Goal: Information Seeking & Learning: Understand process/instructions

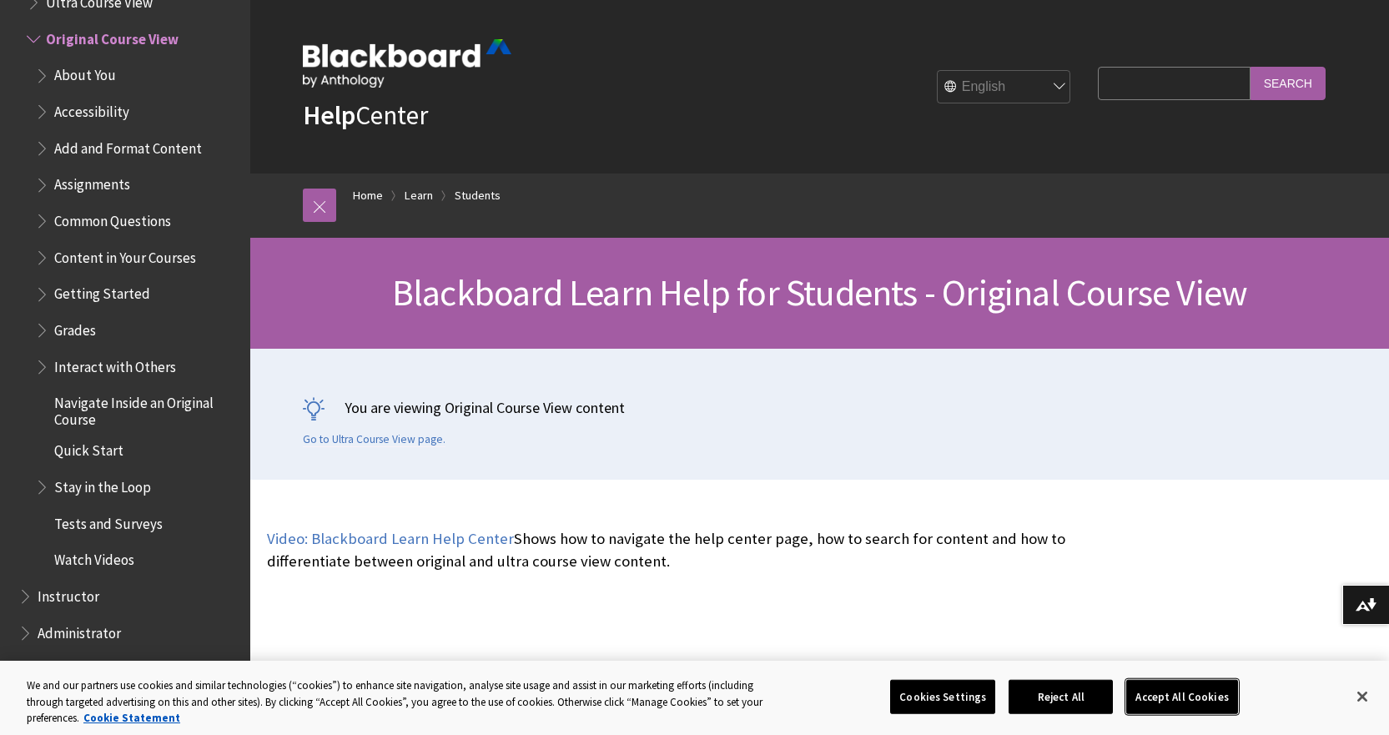
click at [1175, 693] on button "Accept All Cookies" at bounding box center [1182, 696] width 111 height 35
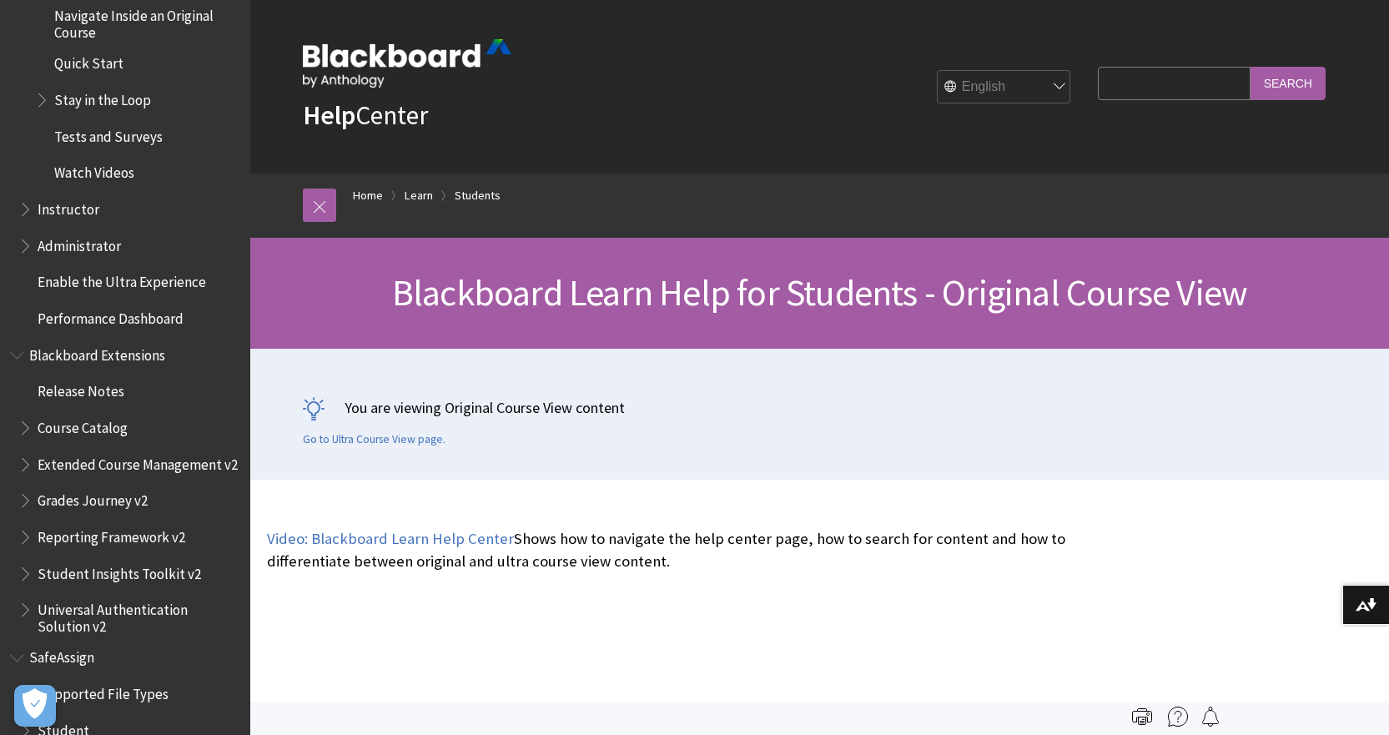
scroll to position [2471, 0]
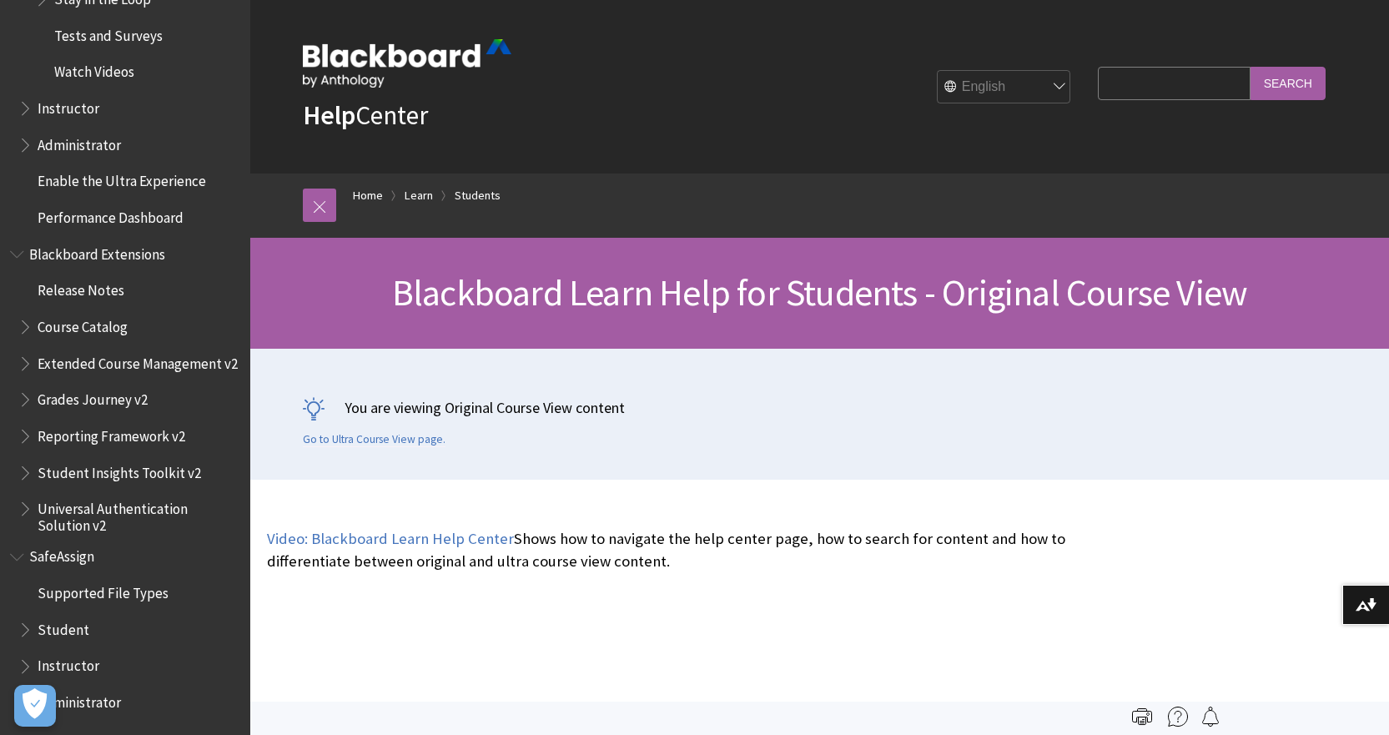
click at [78, 667] on span "Instructor" at bounding box center [69, 664] width 62 height 23
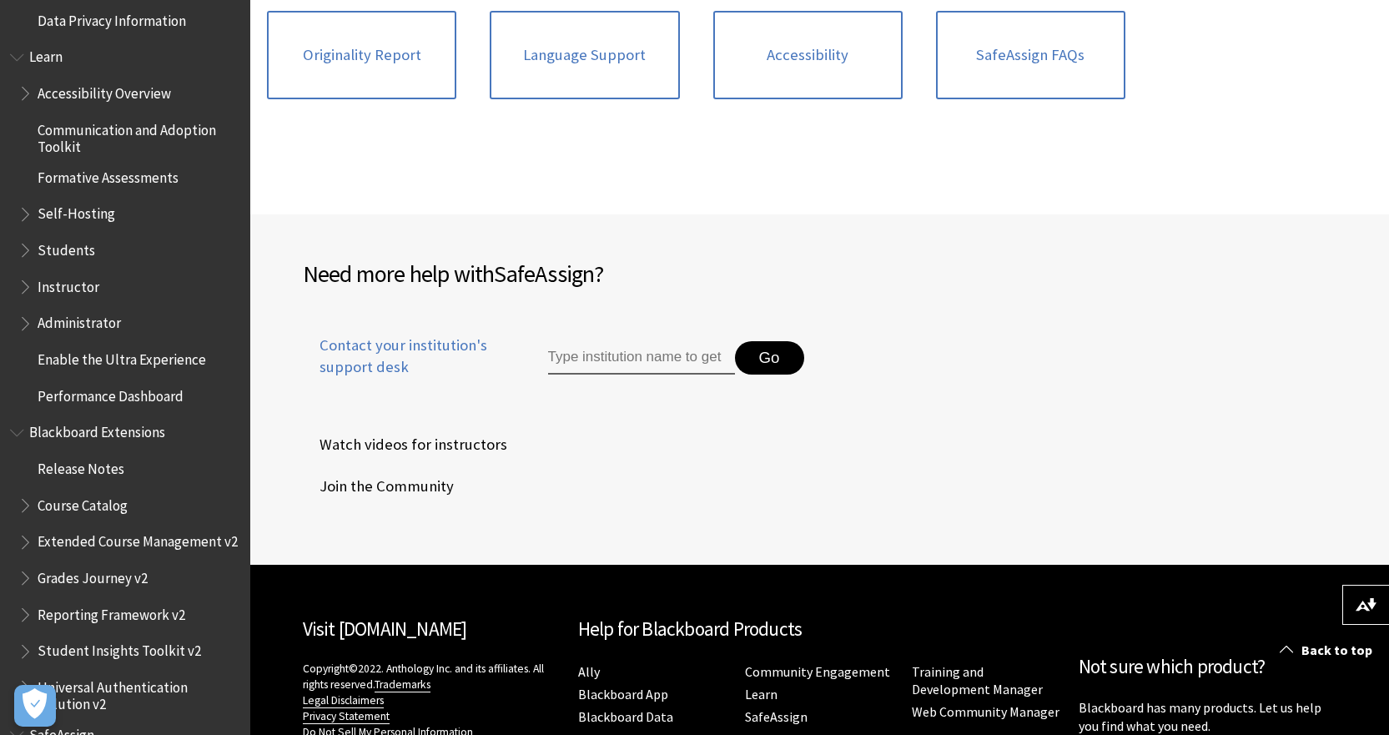
scroll to position [1376, 0]
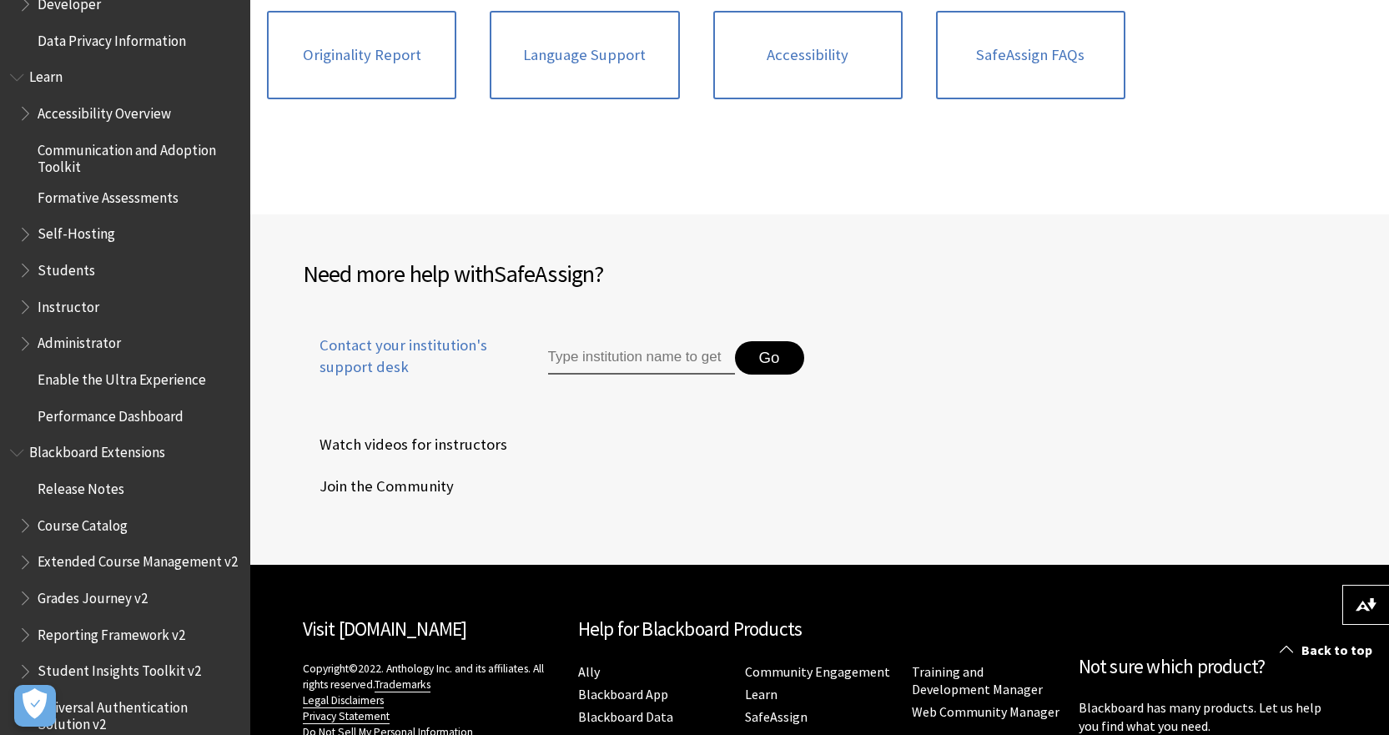
click at [48, 307] on span "Instructor" at bounding box center [69, 304] width 62 height 23
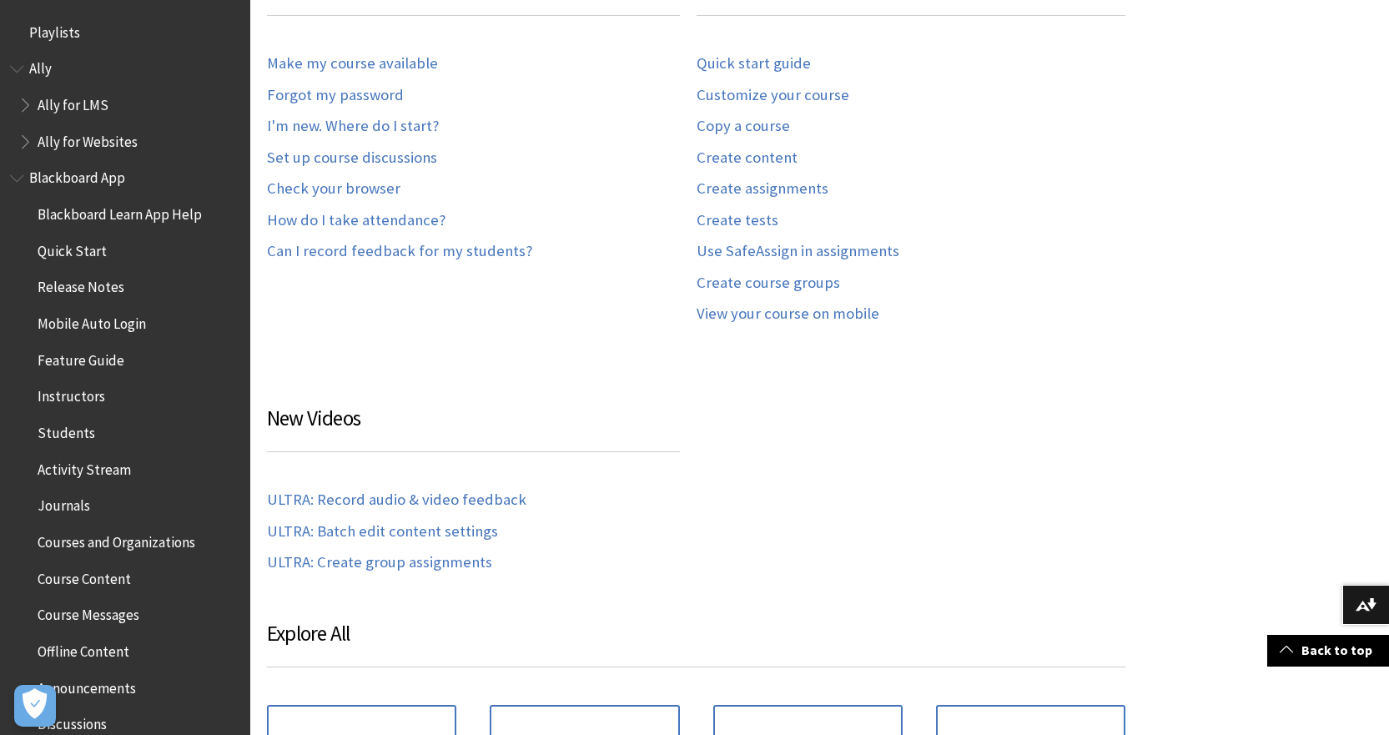
scroll to position [334, 0]
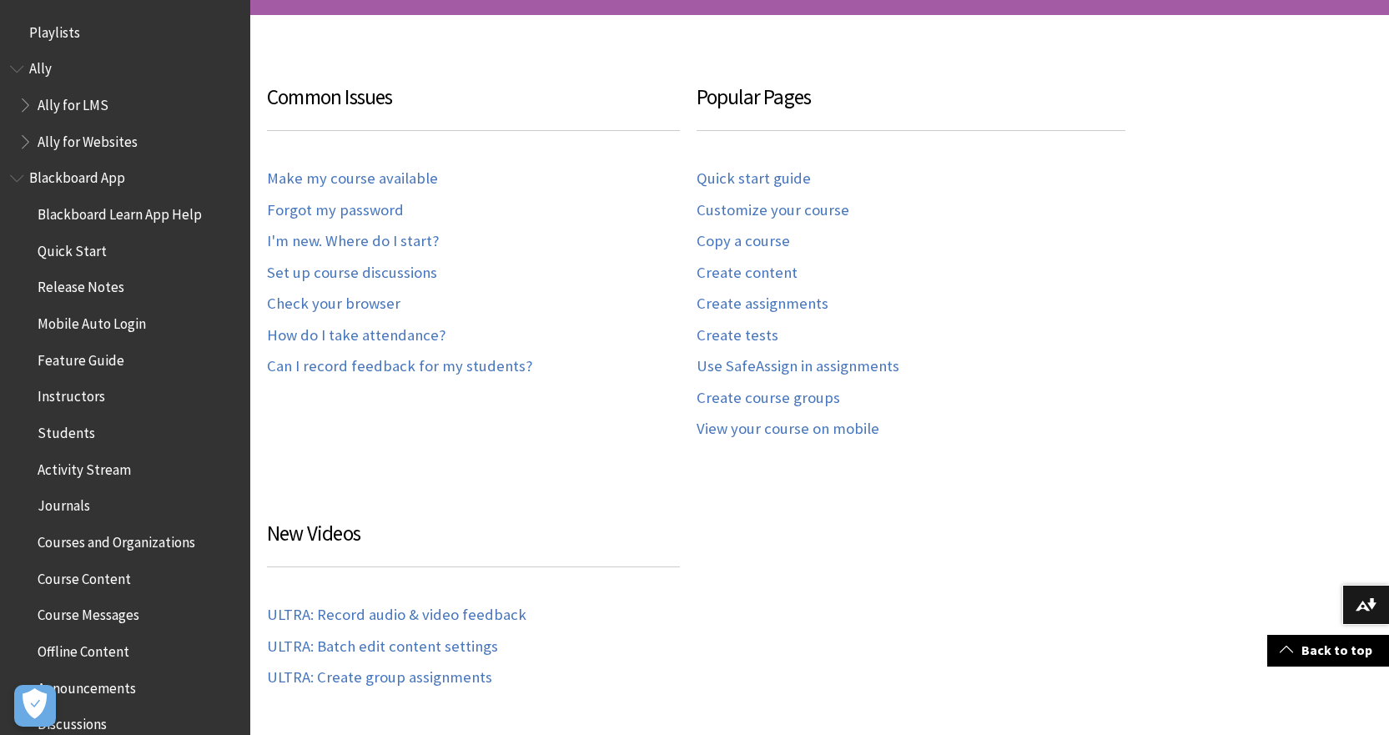
click at [18, 175] on span "Book outline for Blackboard App Help" at bounding box center [19, 174] width 18 height 21
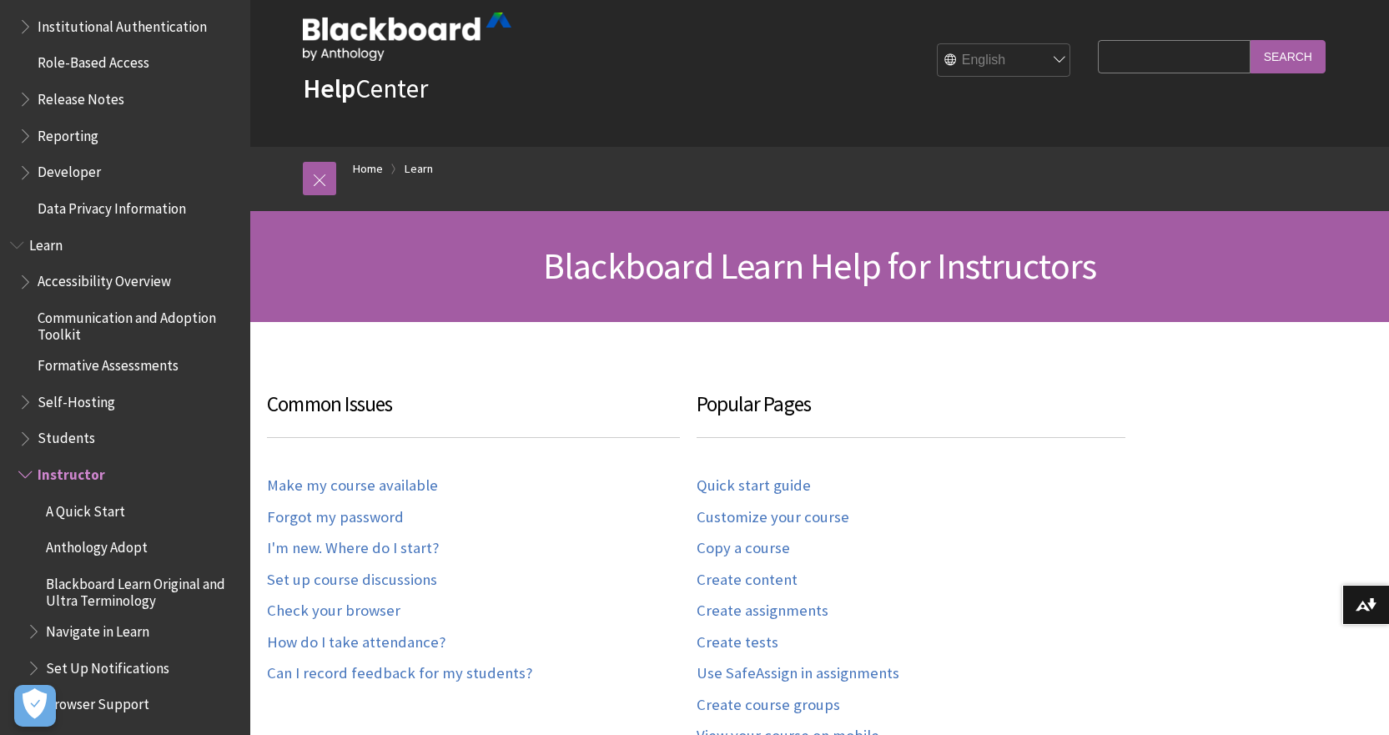
scroll to position [0, 0]
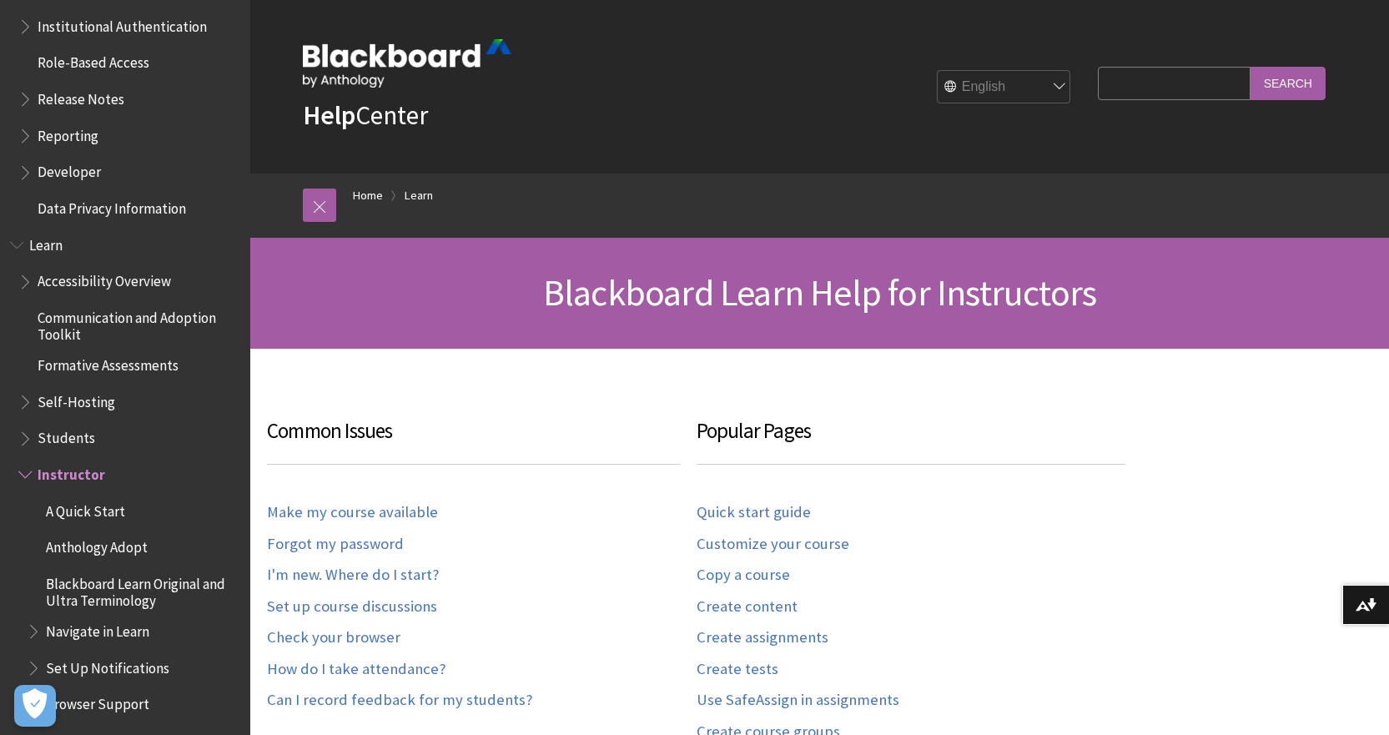
click at [1132, 87] on input "Search Query" at bounding box center [1174, 83] width 152 height 33
type input "add users"
click at [1304, 79] on input "Search" at bounding box center [1288, 83] width 75 height 33
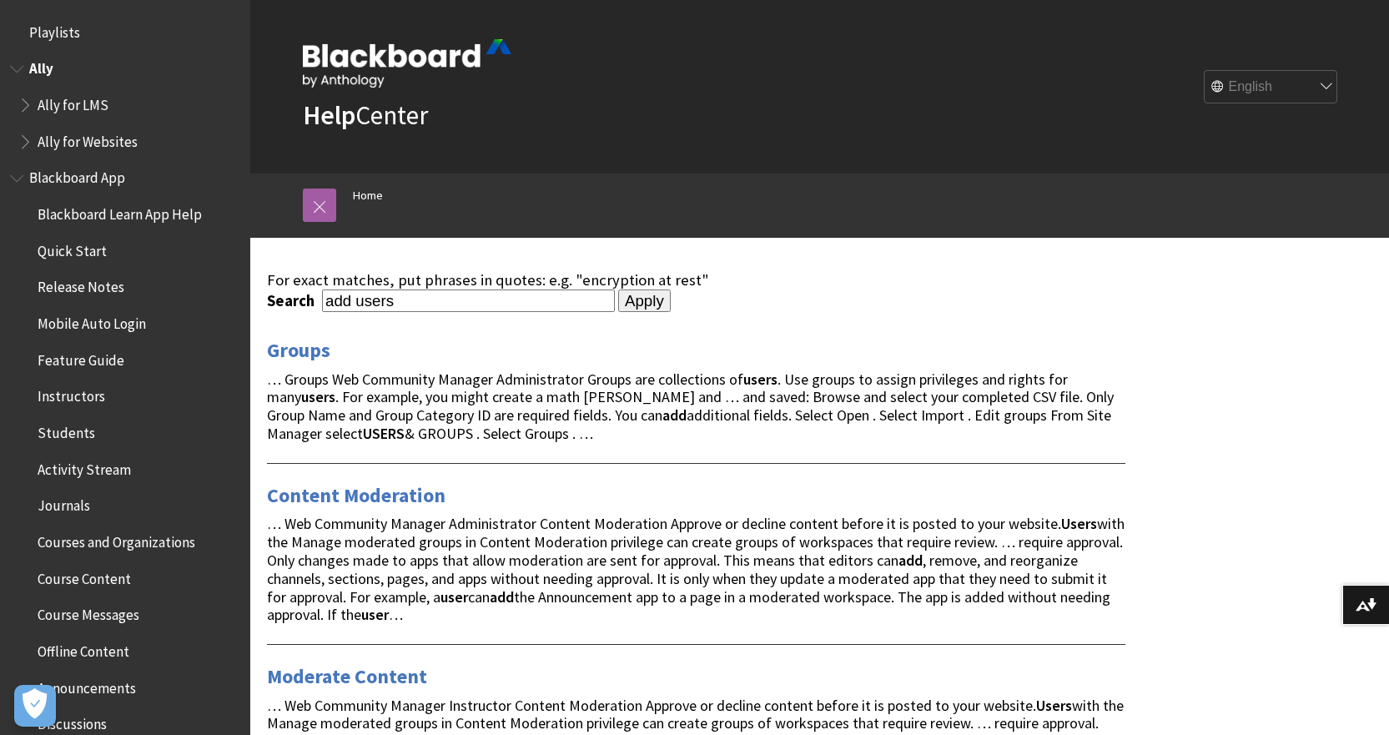
click at [53, 103] on span "Ally for LMS" at bounding box center [73, 102] width 71 height 23
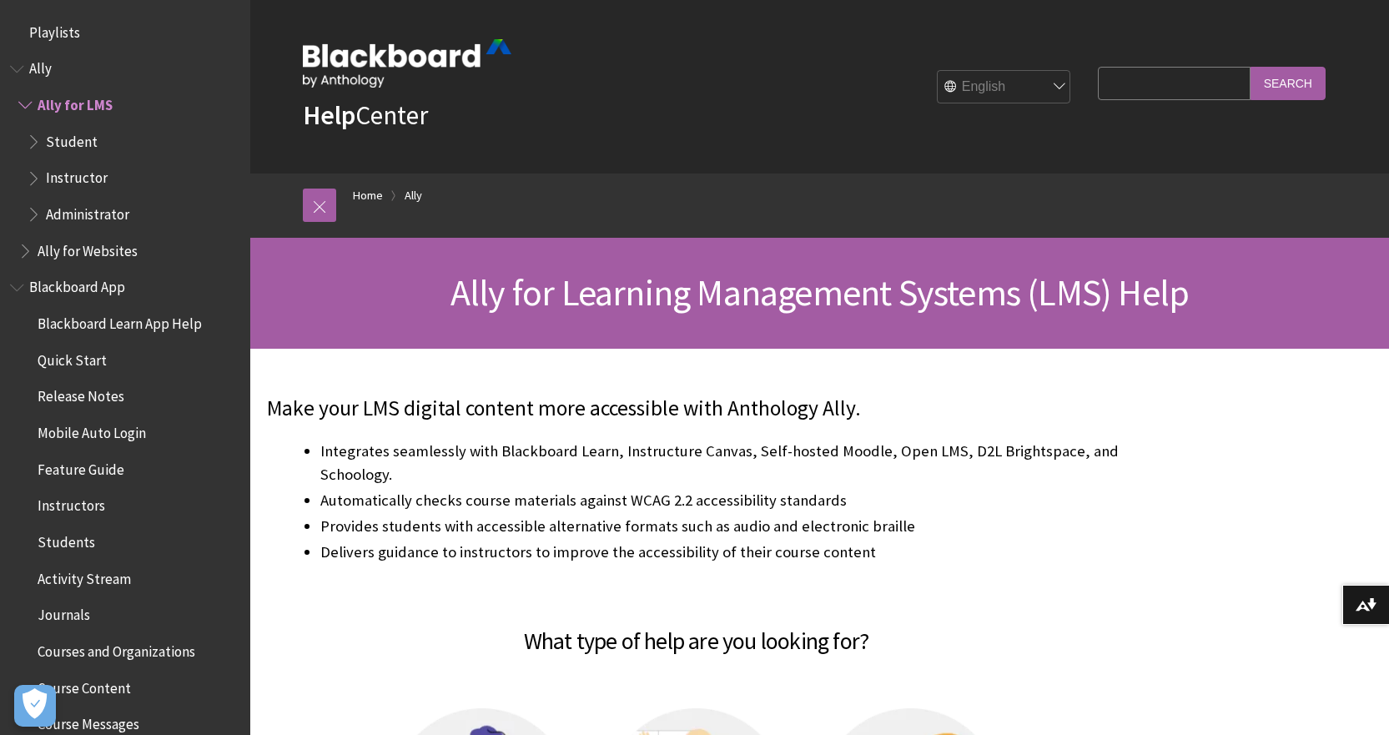
scroll to position [66, 0]
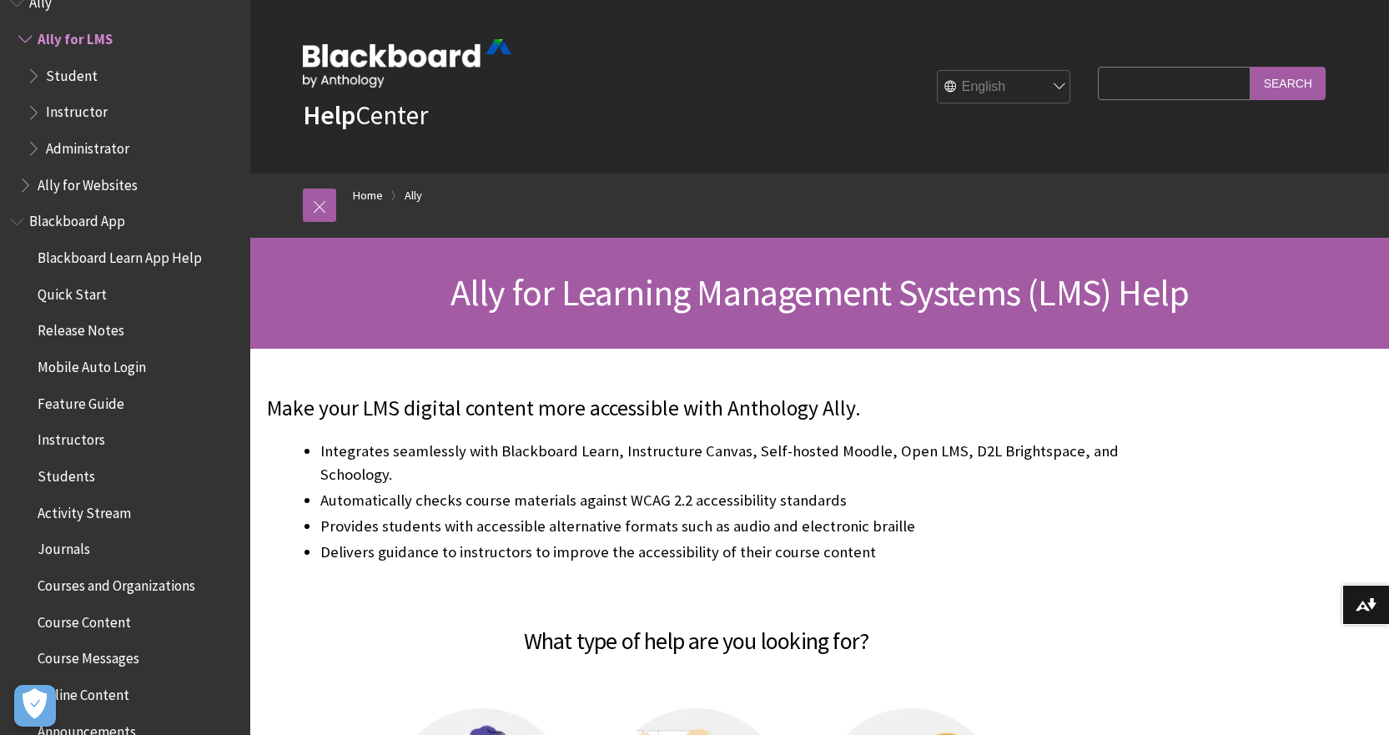
click at [61, 108] on span "Instructor" at bounding box center [77, 109] width 62 height 23
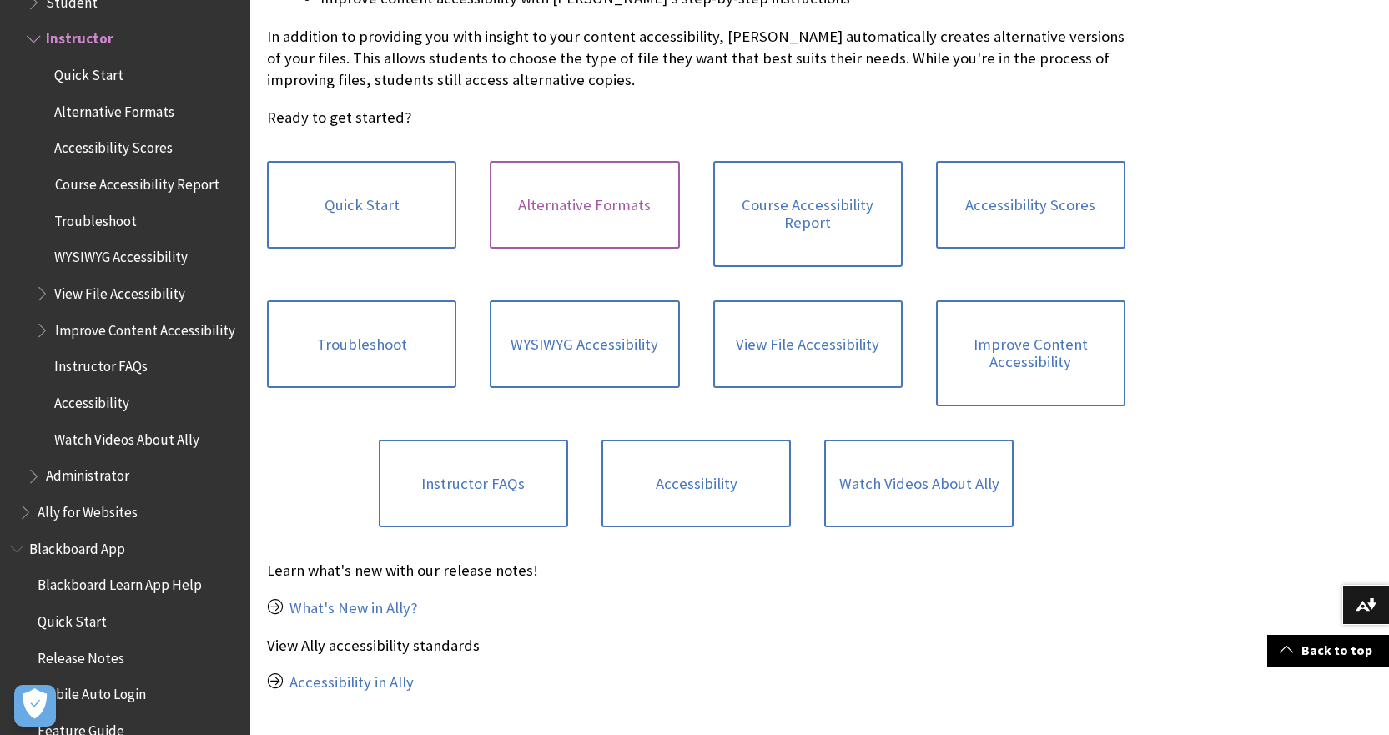
scroll to position [584, 0]
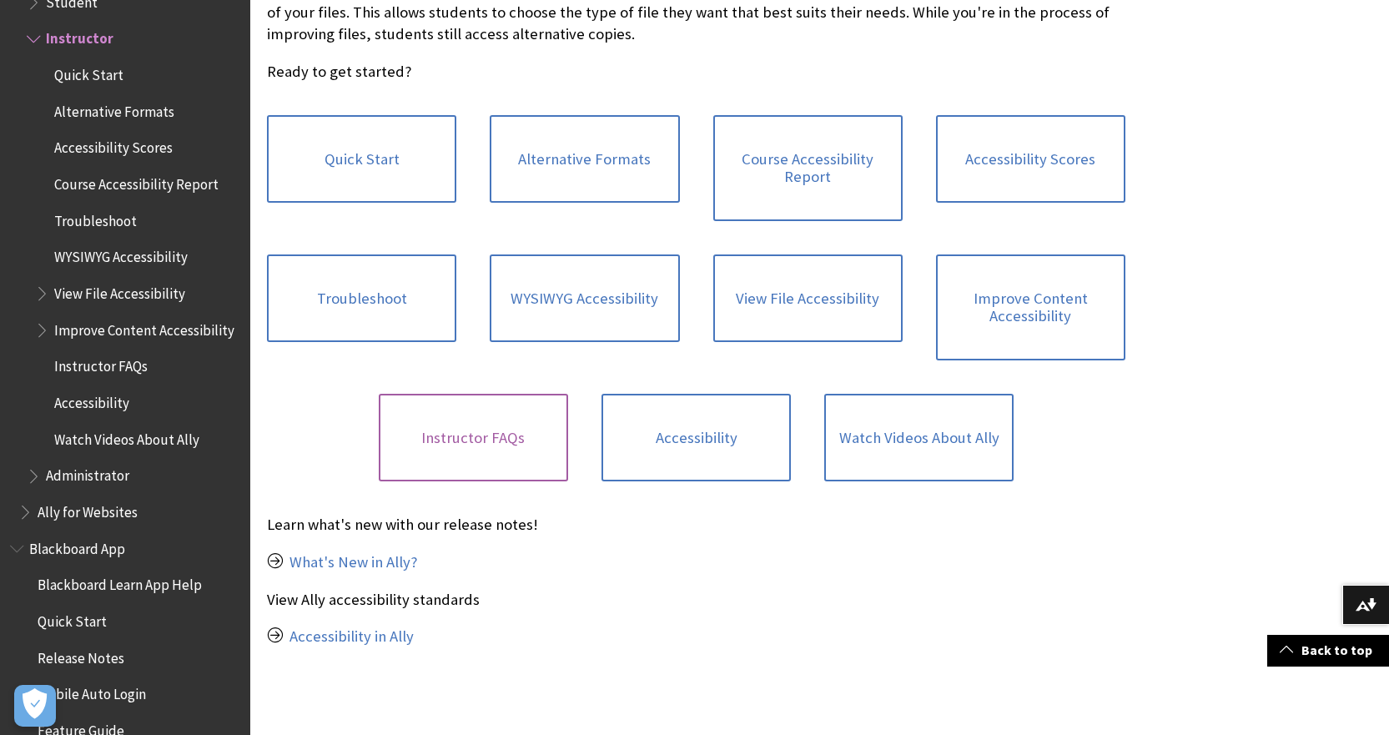
click at [507, 429] on link "Instructor FAQs" at bounding box center [473, 438] width 189 height 88
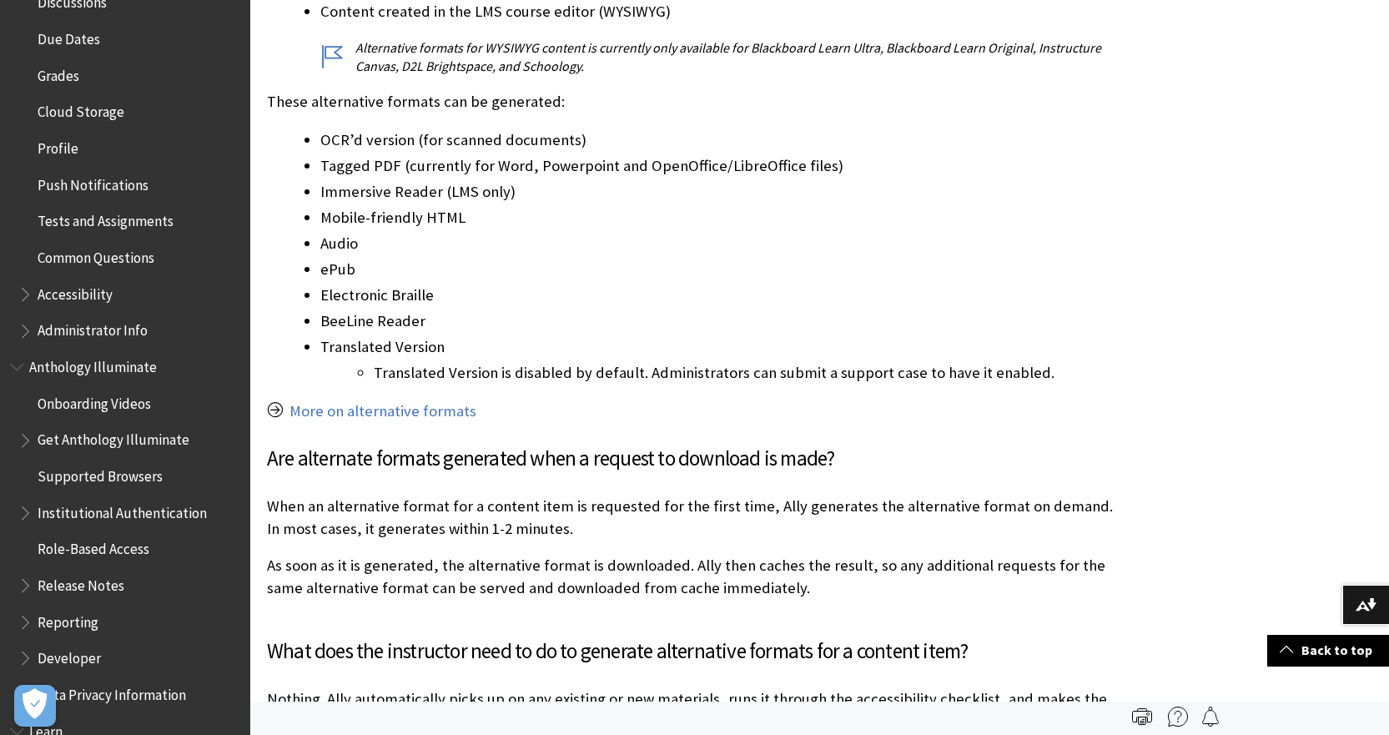
scroll to position [1396, 0]
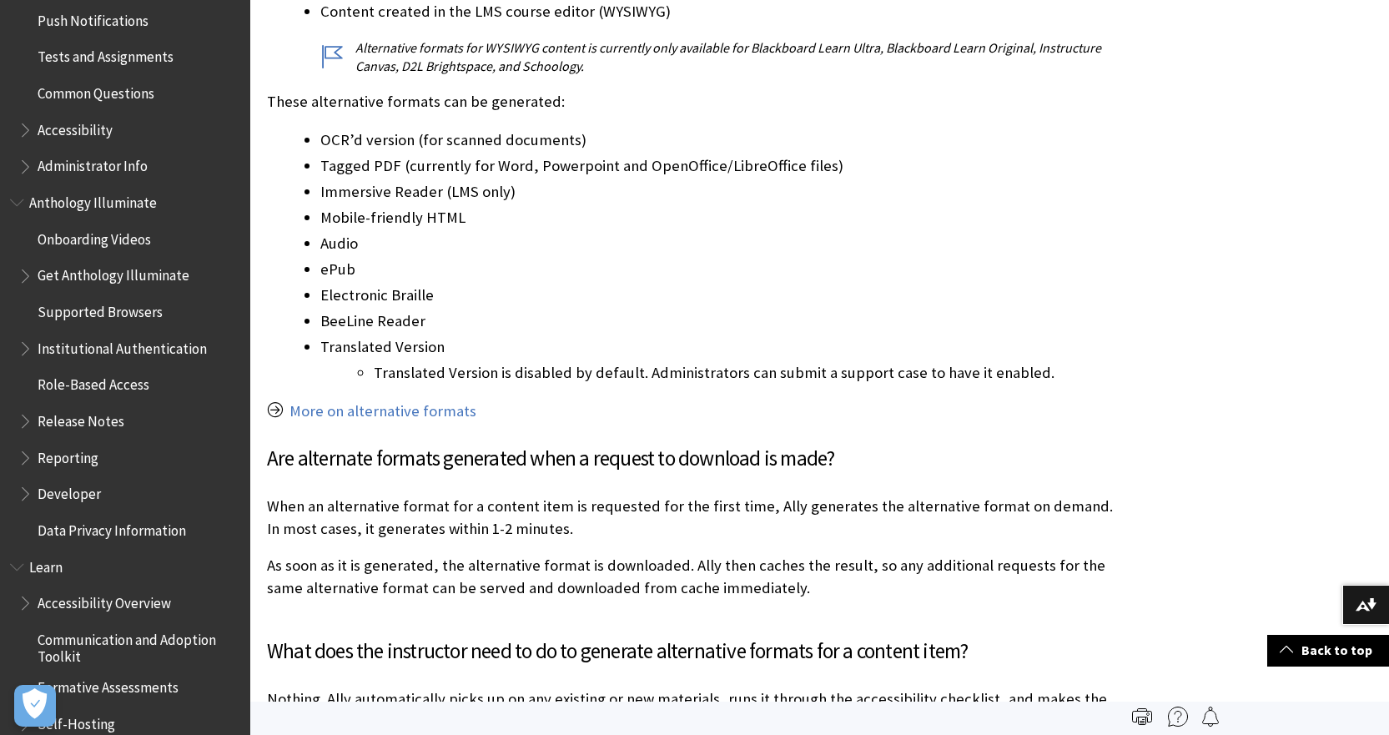
click at [20, 209] on span "Book outline for Anthology Illuminate" at bounding box center [19, 199] width 18 height 21
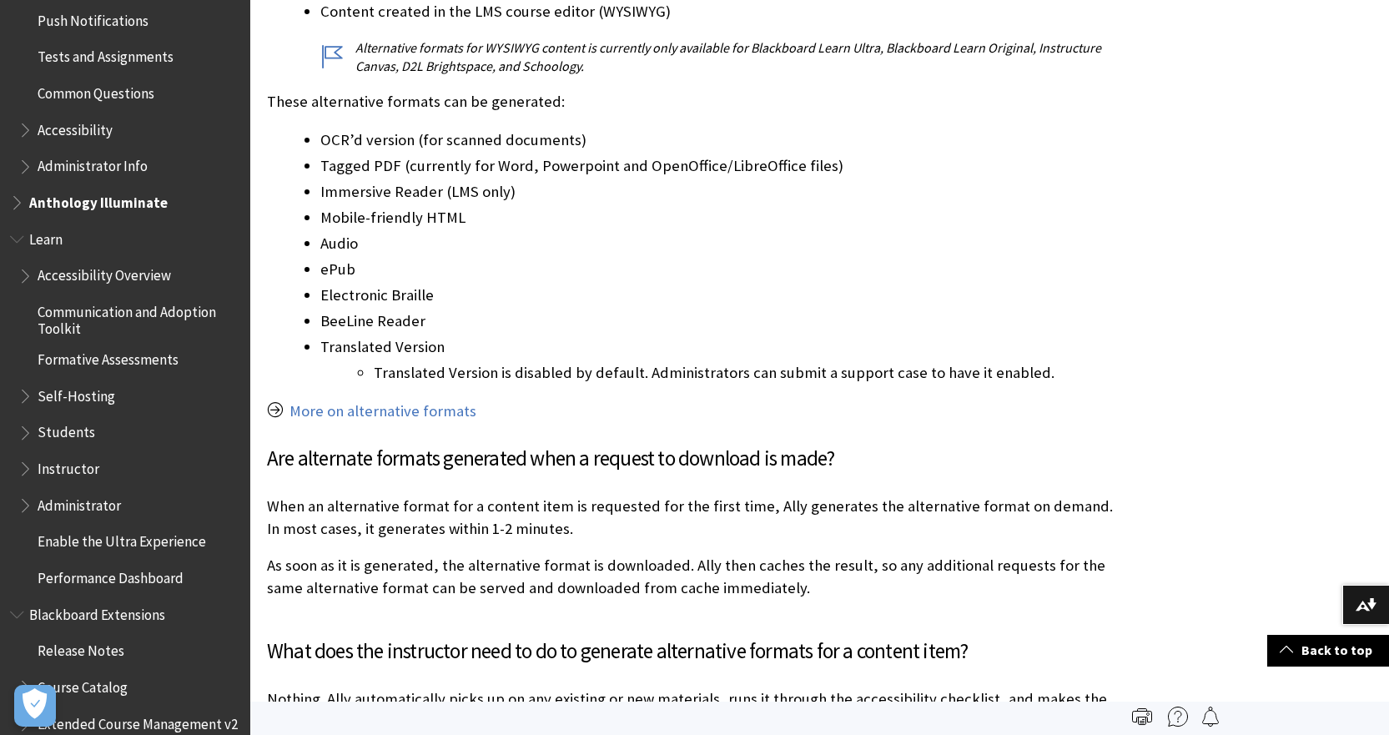
click at [20, 209] on span "Book outline for Anthology Illuminate" at bounding box center [19, 199] width 18 height 21
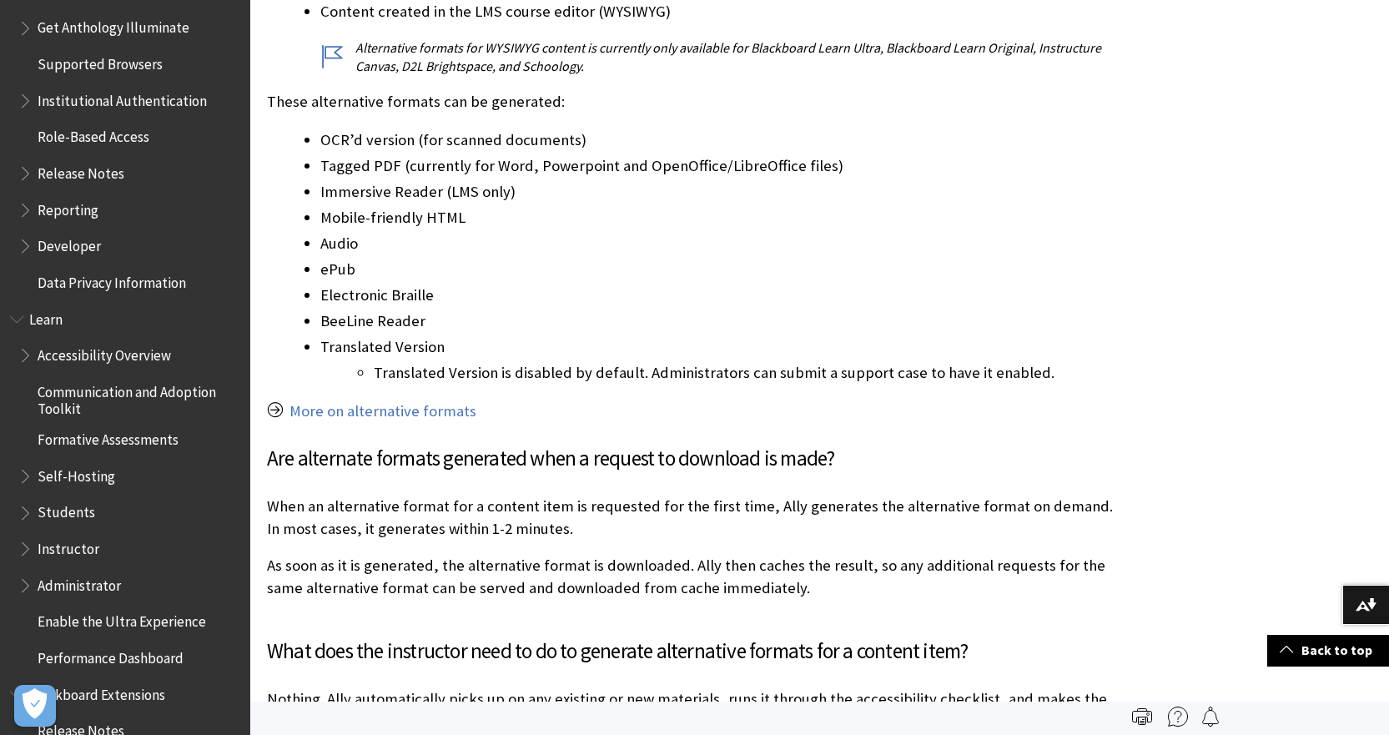
scroll to position [1730, 0]
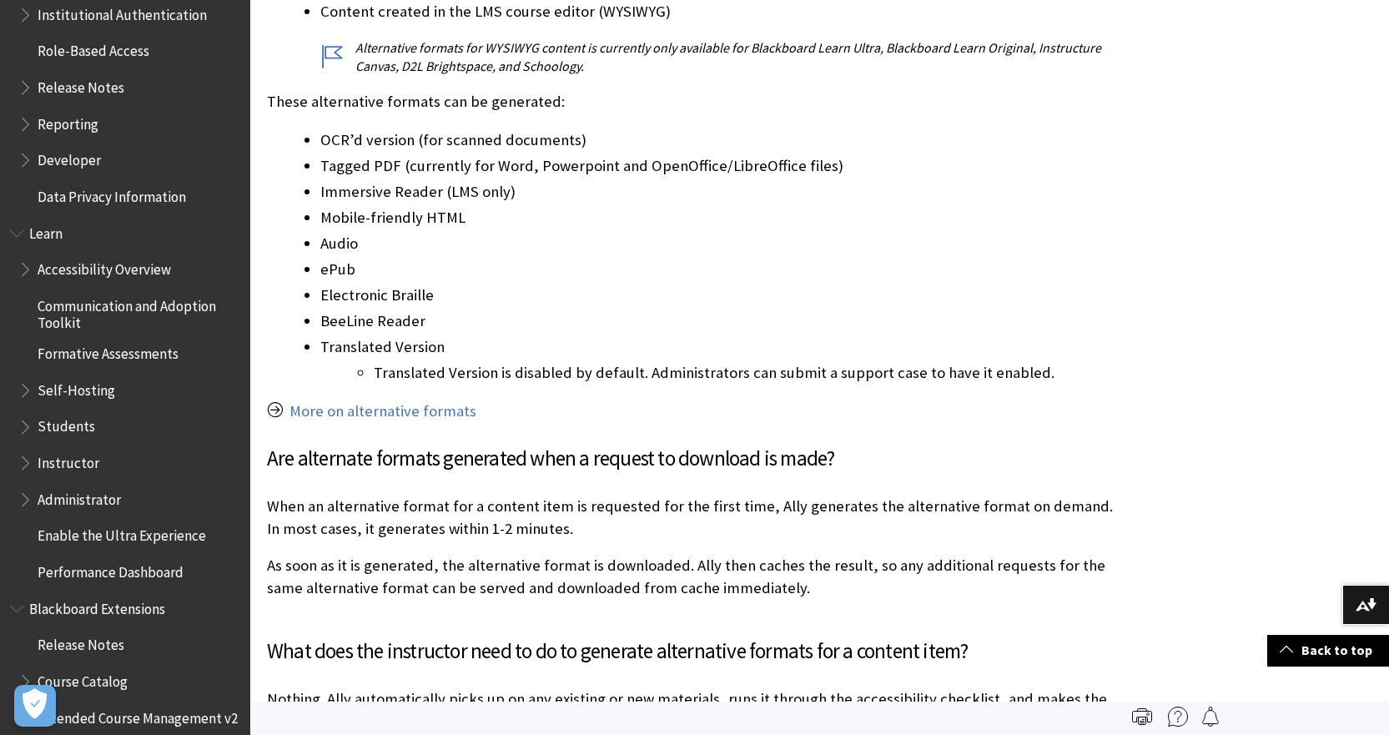
click at [63, 471] on span "Instructor" at bounding box center [69, 460] width 62 height 23
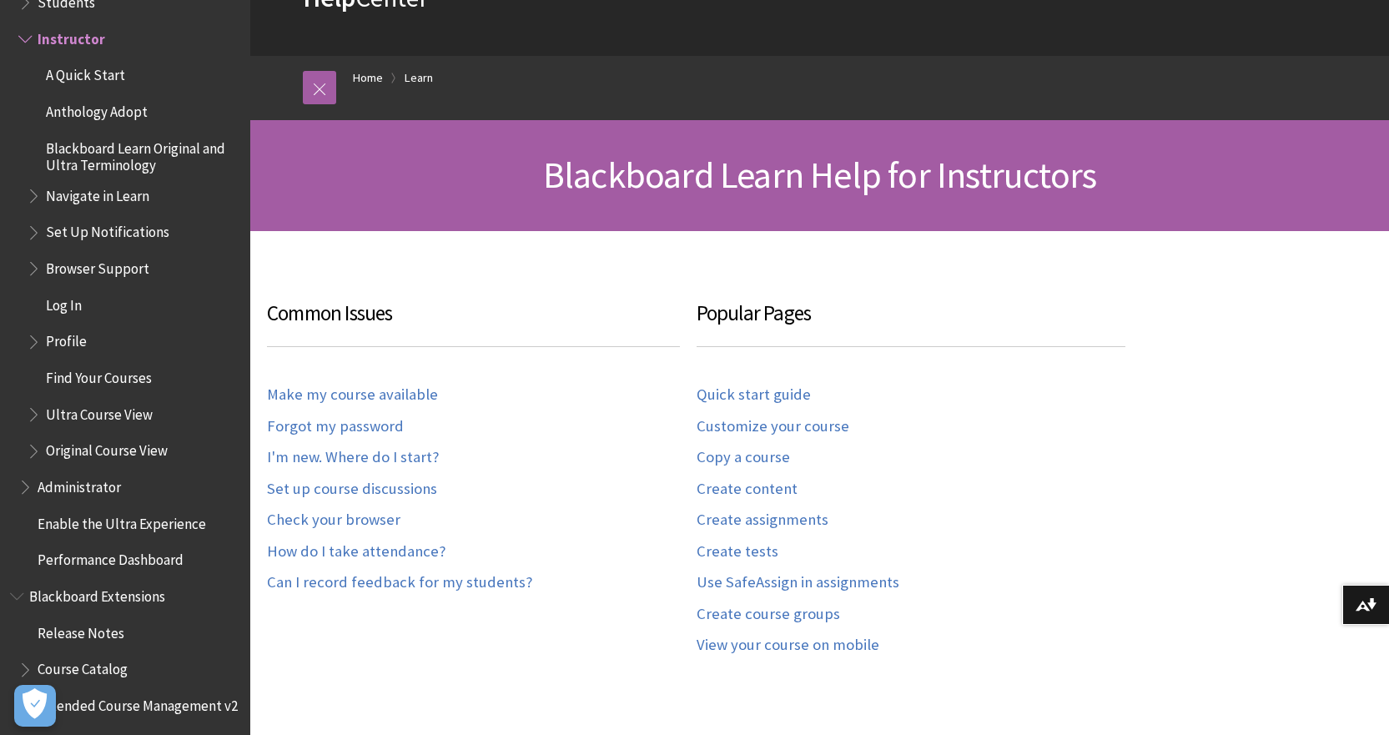
scroll to position [250, 0]
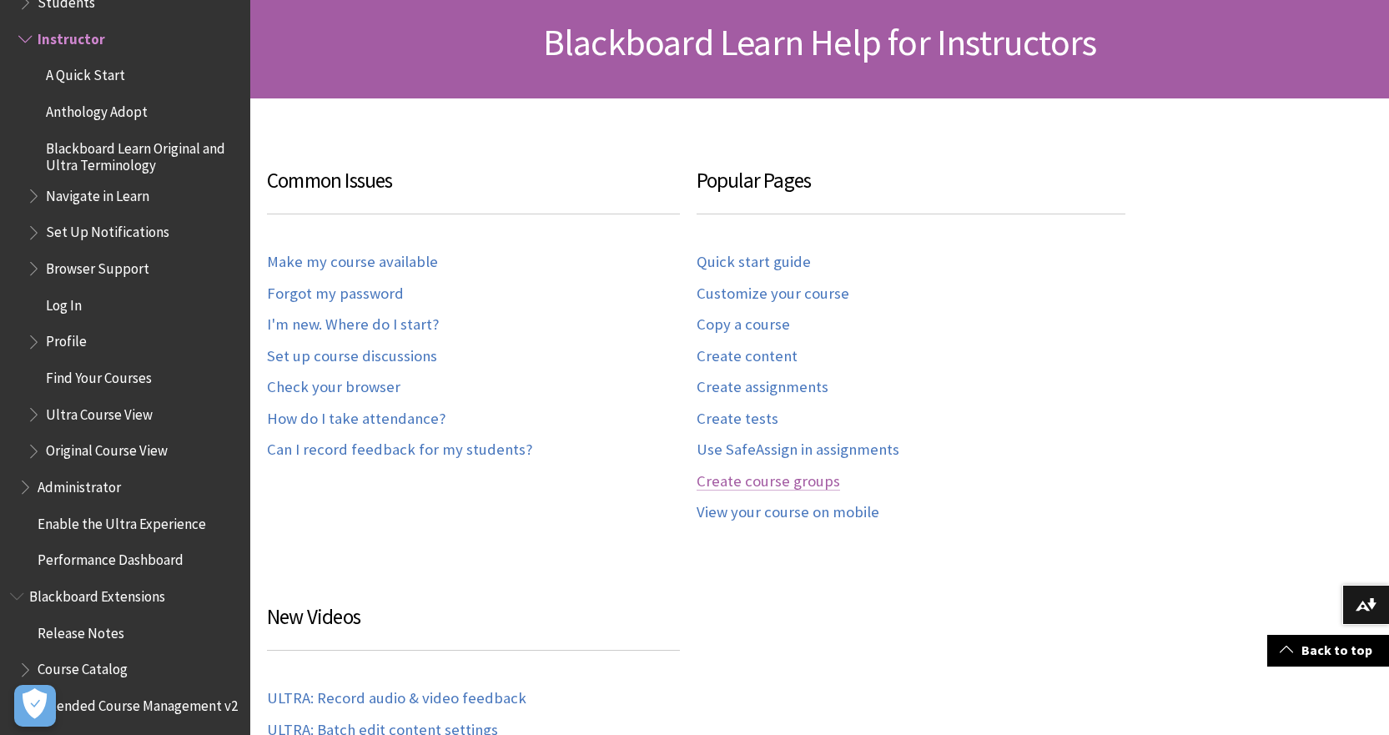
click at [750, 480] on link "Create course groups" at bounding box center [769, 481] width 144 height 19
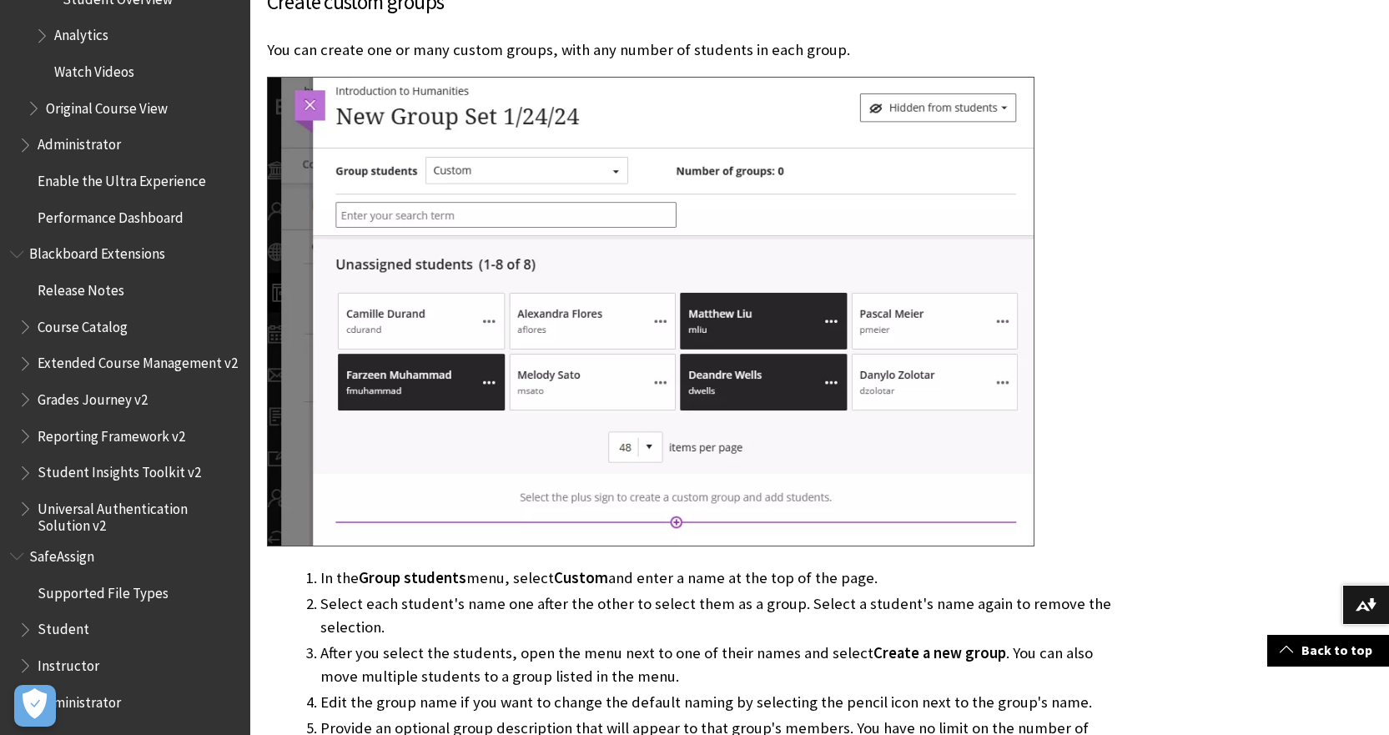
scroll to position [3755, 0]
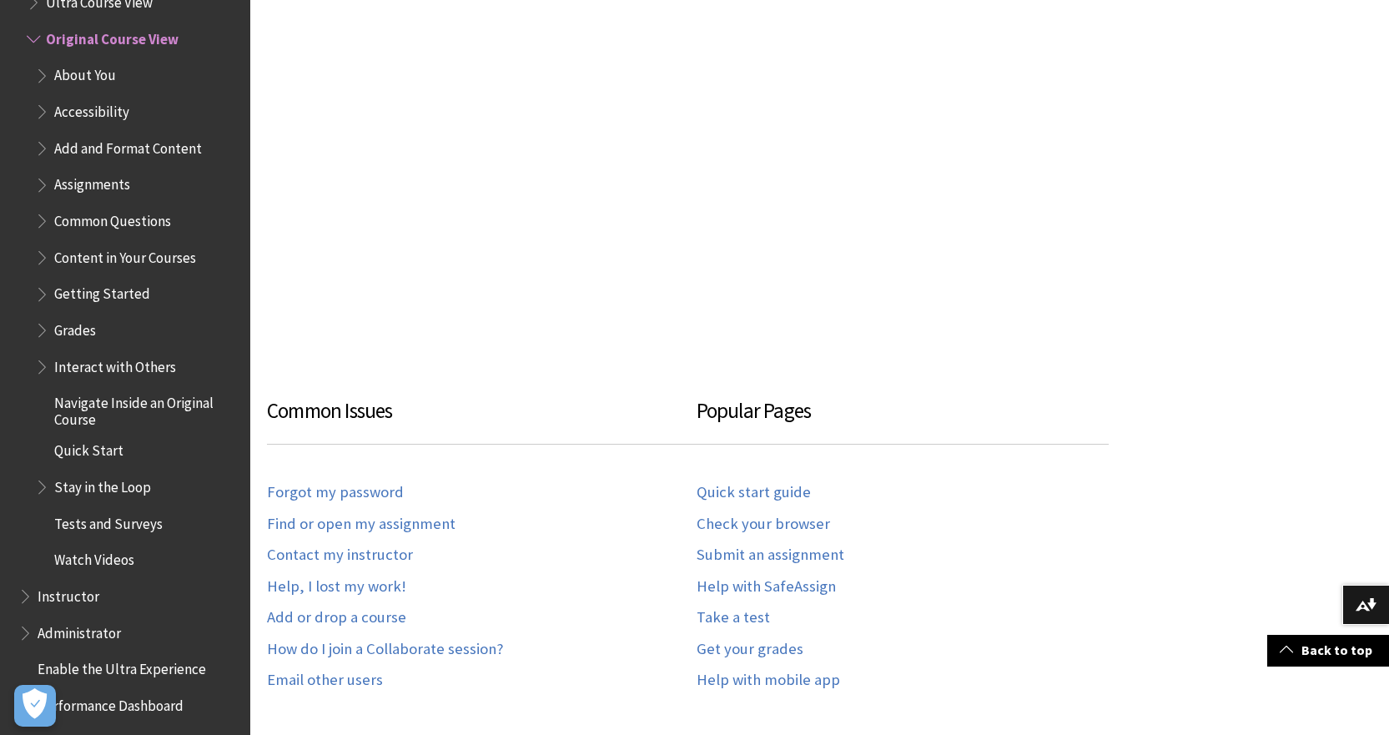
scroll to position [751, 0]
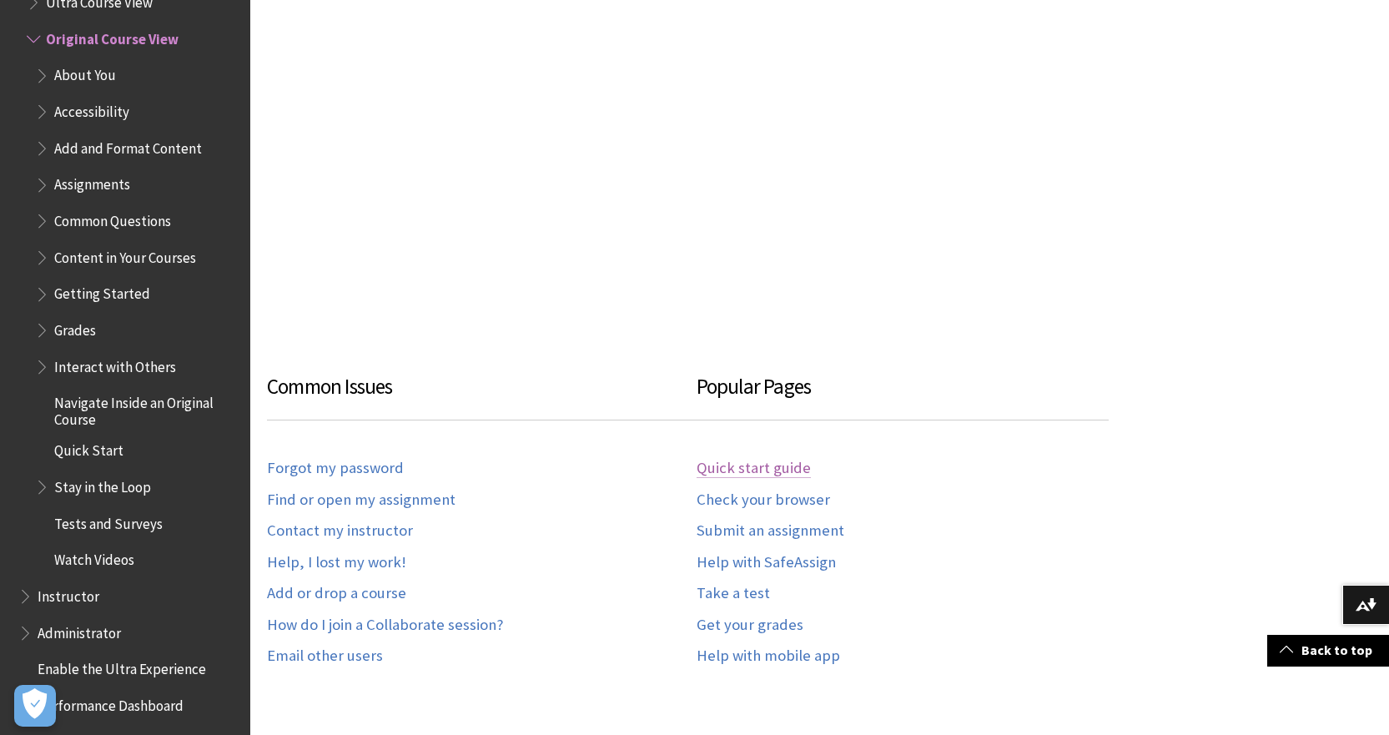
click at [733, 467] on link "Quick start guide" at bounding box center [754, 468] width 114 height 19
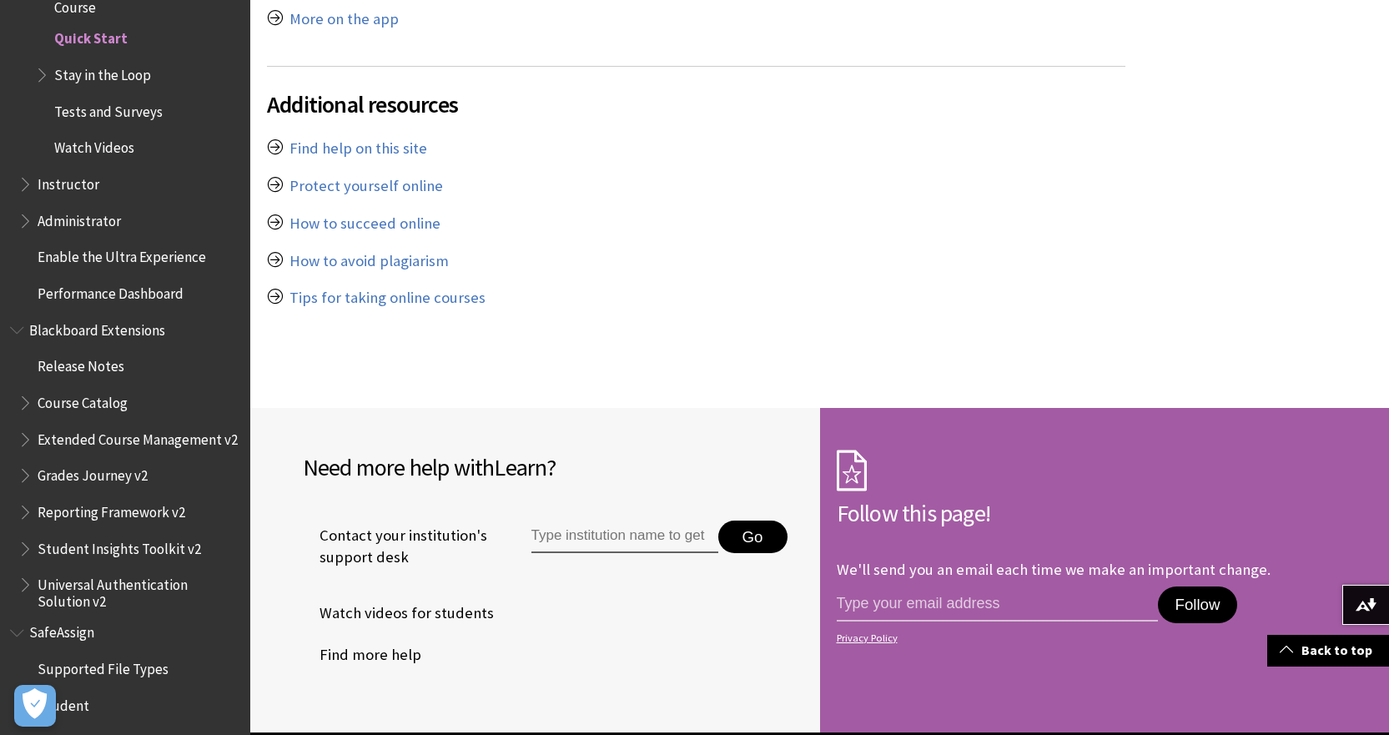
scroll to position [5758, 0]
